Goal: Task Accomplishment & Management: Manage account settings

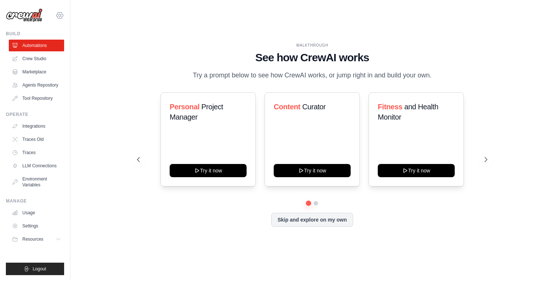
click at [58, 15] on icon at bounding box center [59, 15] width 9 height 9
click at [86, 48] on span "Settings" at bounding box center [92, 45] width 58 height 7
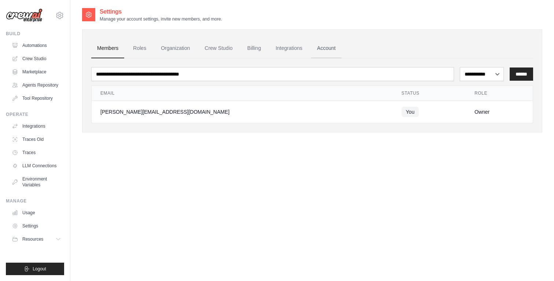
click at [324, 45] on link "Account" at bounding box center [326, 48] width 30 height 20
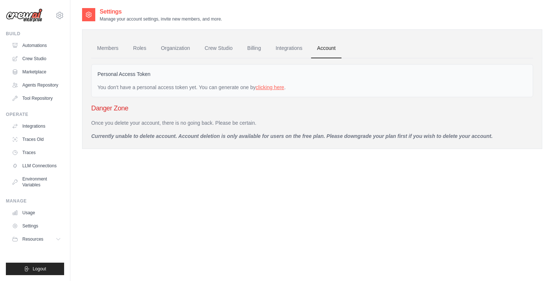
click at [276, 86] on link "clicking here" at bounding box center [270, 87] width 29 height 6
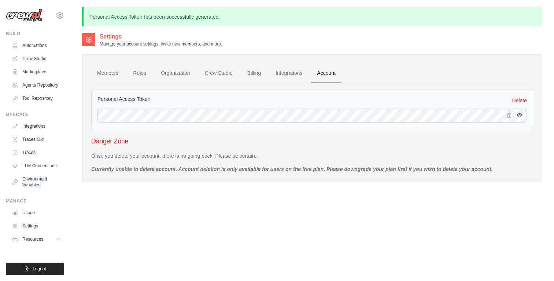
click at [519, 115] on icon "button" at bounding box center [519, 114] width 1 height 1
click at [255, 78] on link "Billing" at bounding box center [253, 73] width 25 height 20
